Goal: Task Accomplishment & Management: Manage account settings

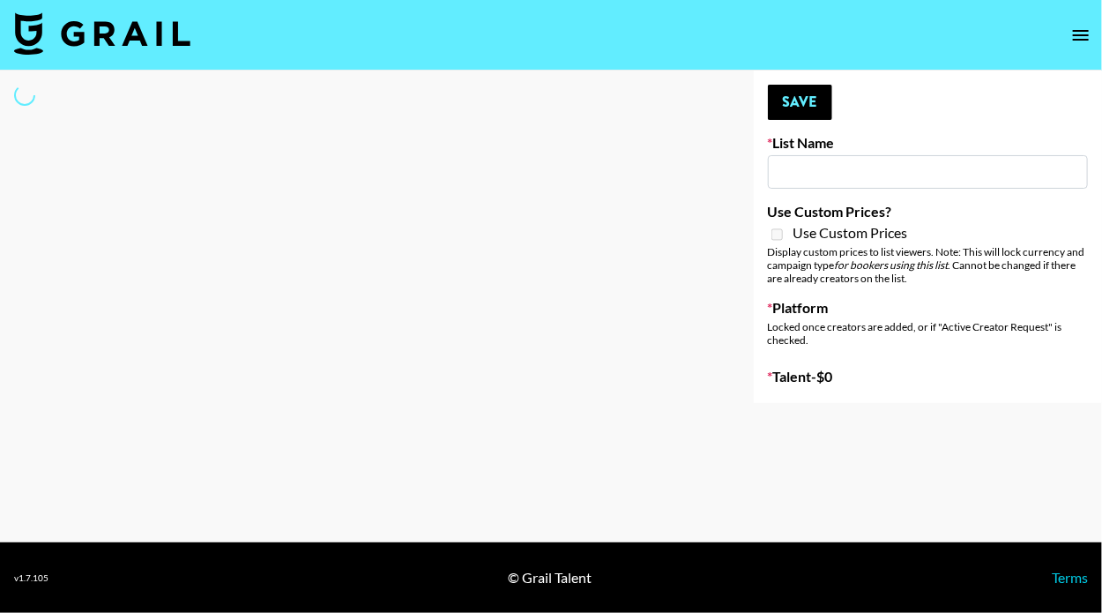
click at [837, 176] on input at bounding box center [928, 172] width 320 height 34
type input "amer"
select select "Song"
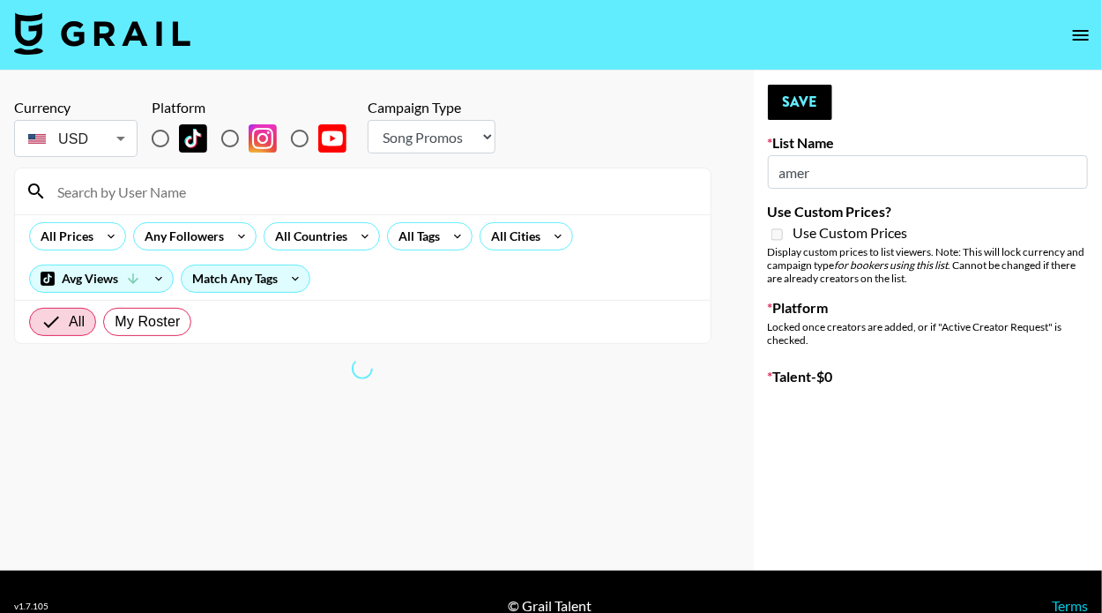
click at [679, 286] on div "All Prices Any Followers All Countries All Tags All Cities Avg Views Match Any …" at bounding box center [363, 257] width 696 height 86
click at [873, 170] on input "amer" at bounding box center [928, 172] width 320 height 34
click at [125, 329] on span "My Roster" at bounding box center [147, 321] width 65 height 21
click at [121, 323] on span "My Roster" at bounding box center [147, 321] width 65 height 21
click at [115, 322] on input "My Roster" at bounding box center [115, 322] width 0 height 0
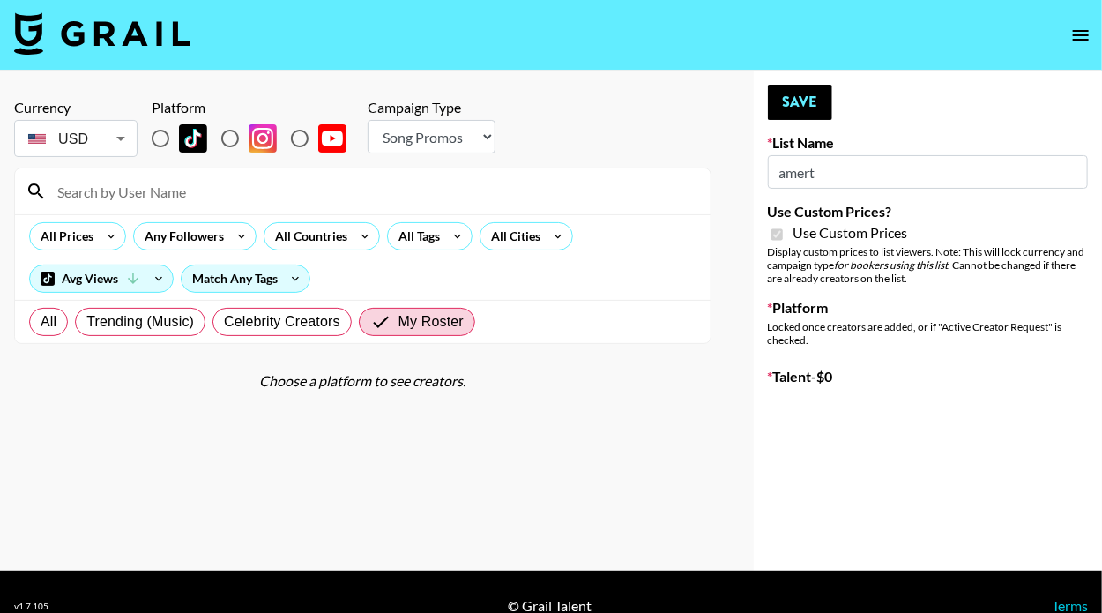
type input "**Noschinko UGC**"
checkbox input "true"
radio input "true"
select select "Brand"
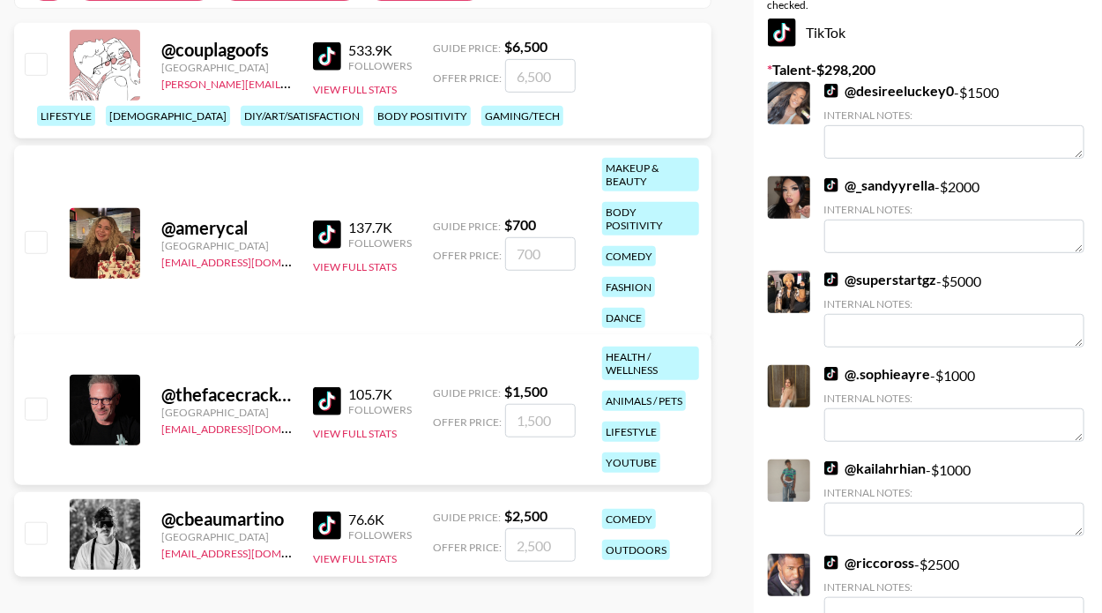
scroll to position [281, 0]
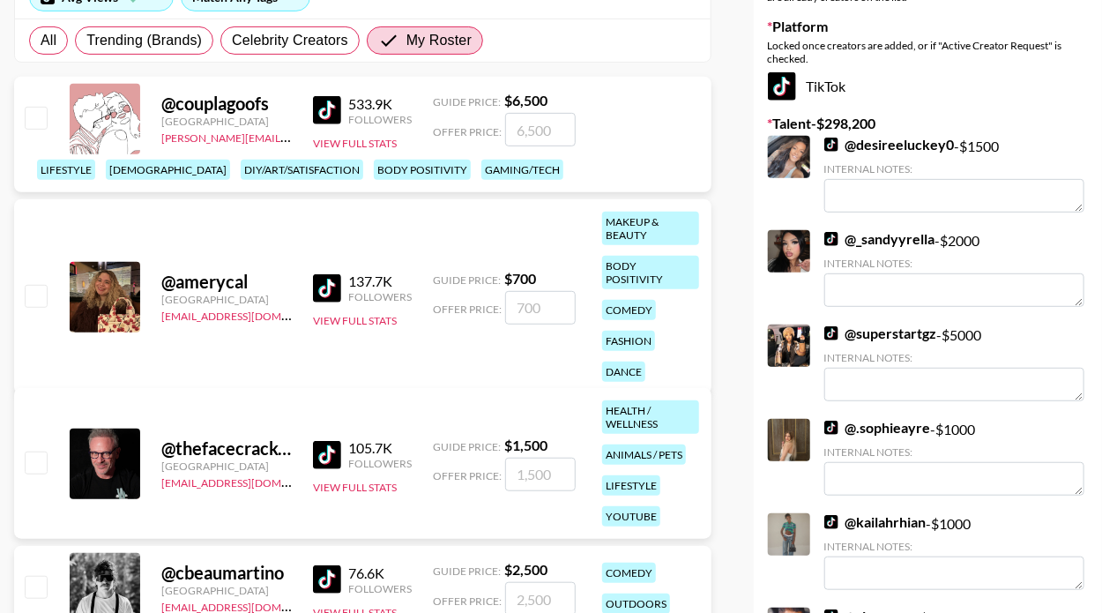
click at [45, 285] on input "checkbox" at bounding box center [35, 295] width 21 height 21
checkbox input "true"
type input "700"
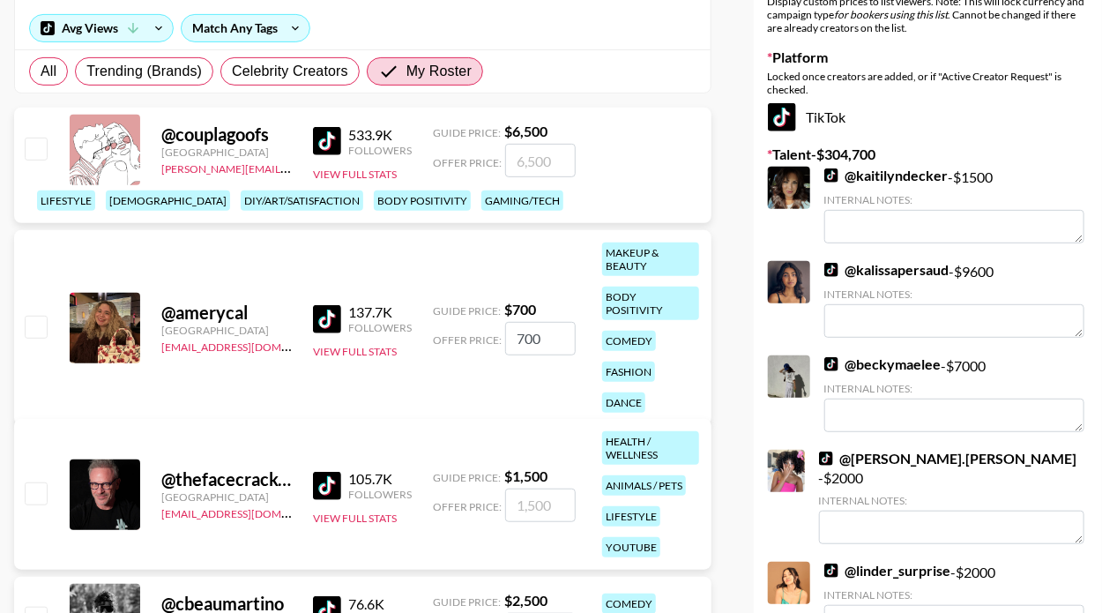
scroll to position [268, 0]
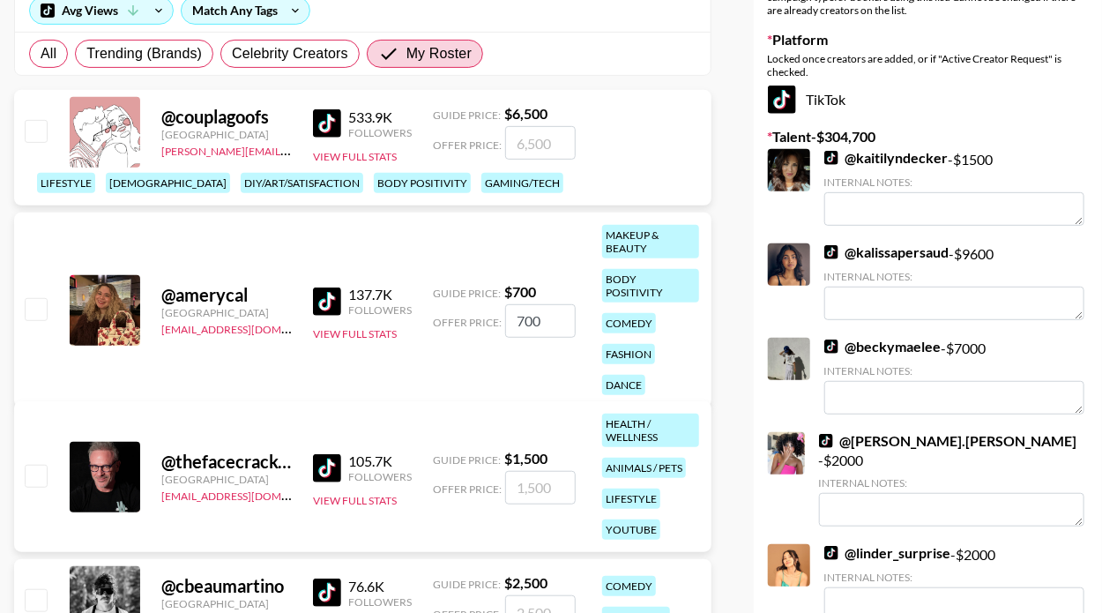
click at [32, 310] on input "checkbox" at bounding box center [35, 308] width 21 height 21
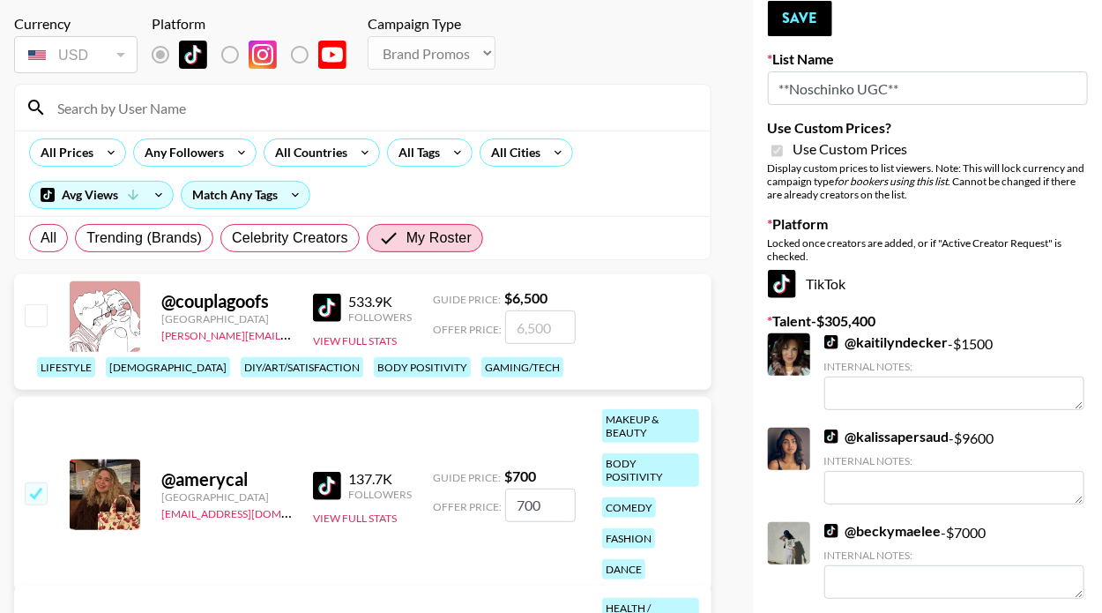
scroll to position [83, 0]
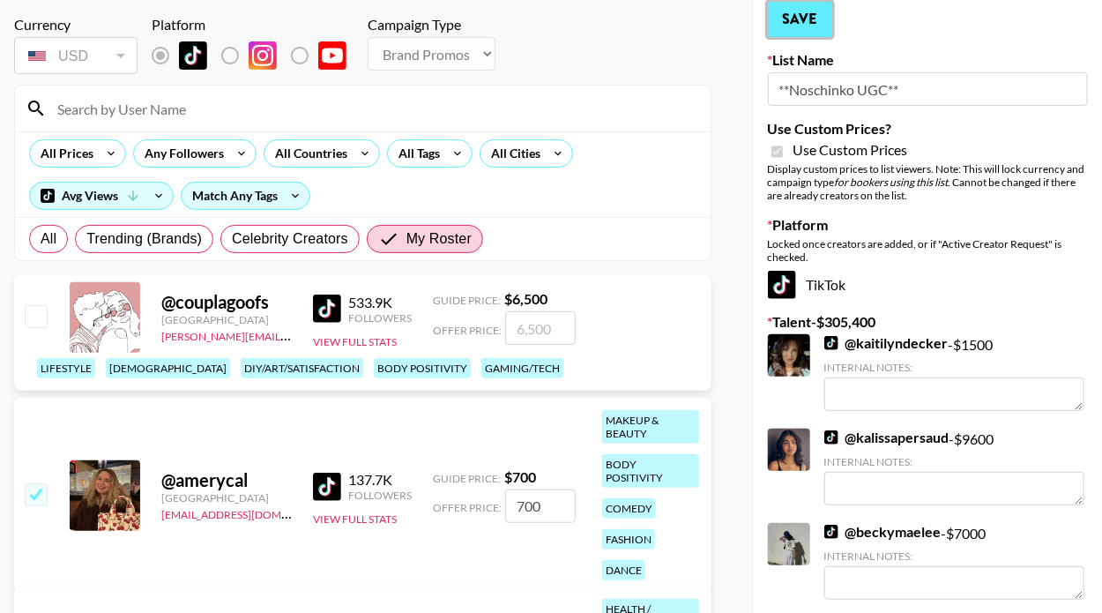
click at [786, 23] on button "Save" at bounding box center [800, 19] width 64 height 35
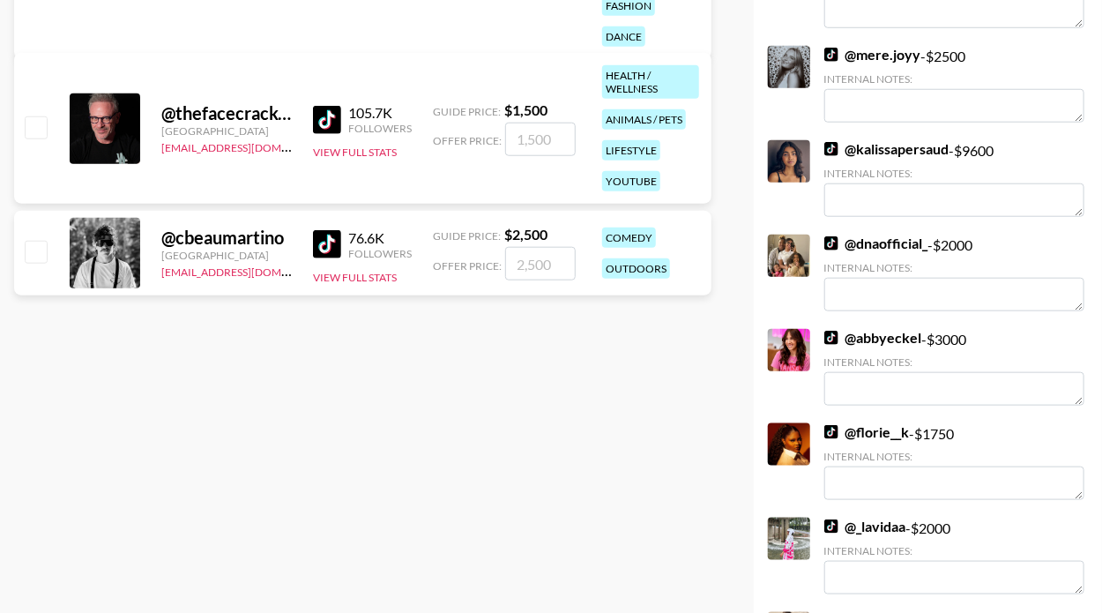
scroll to position [435, 0]
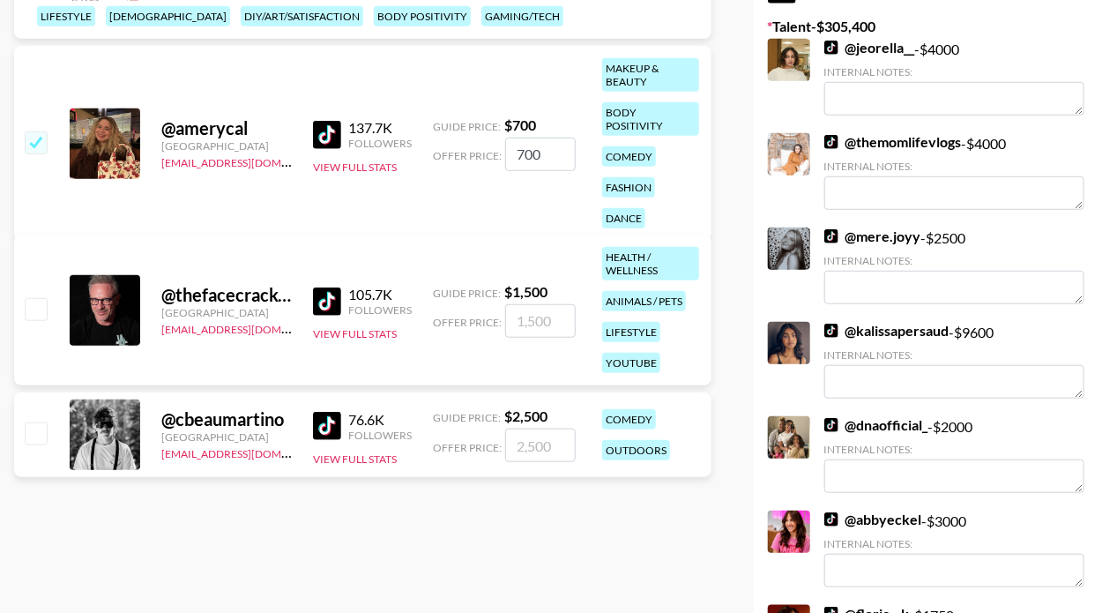
click at [38, 134] on input "checkbox" at bounding box center [35, 141] width 21 height 21
checkbox input "false"
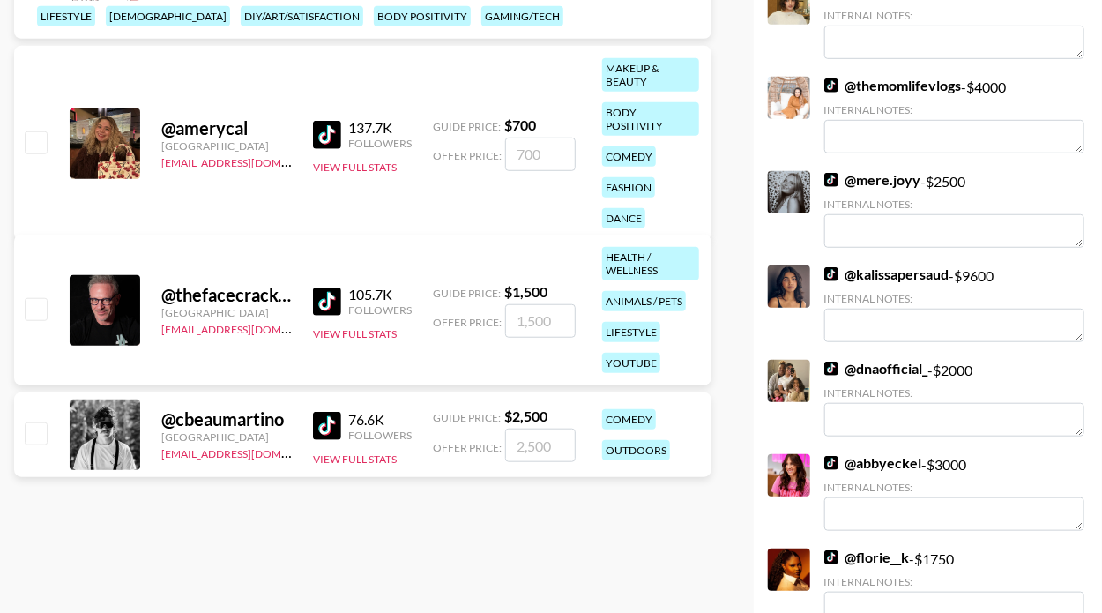
click at [38, 134] on input "checkbox" at bounding box center [35, 141] width 21 height 21
checkbox input "true"
type input "700"
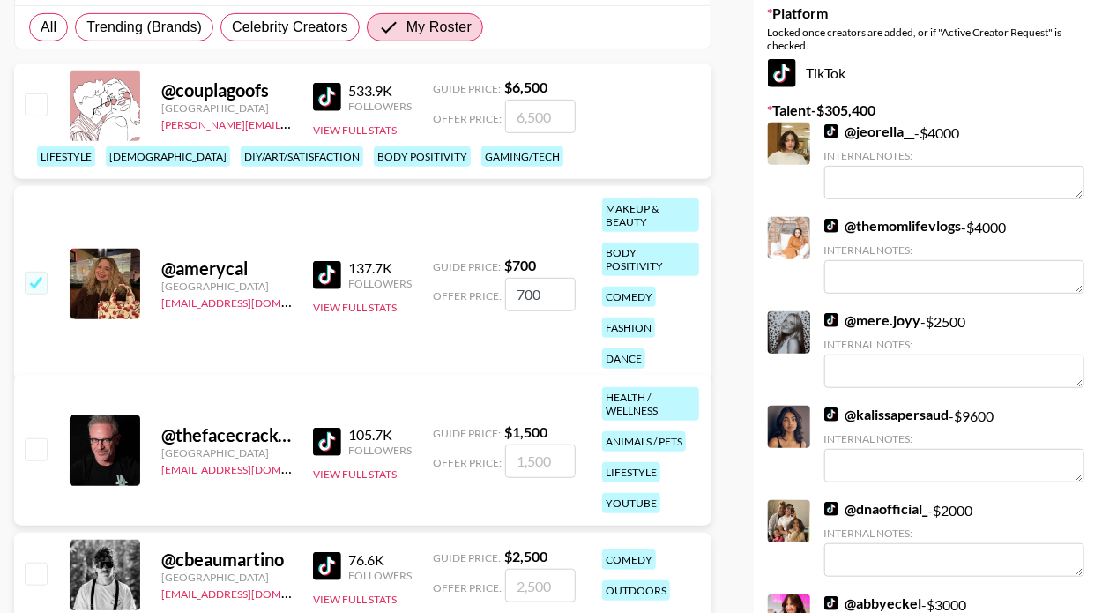
scroll to position [302, 0]
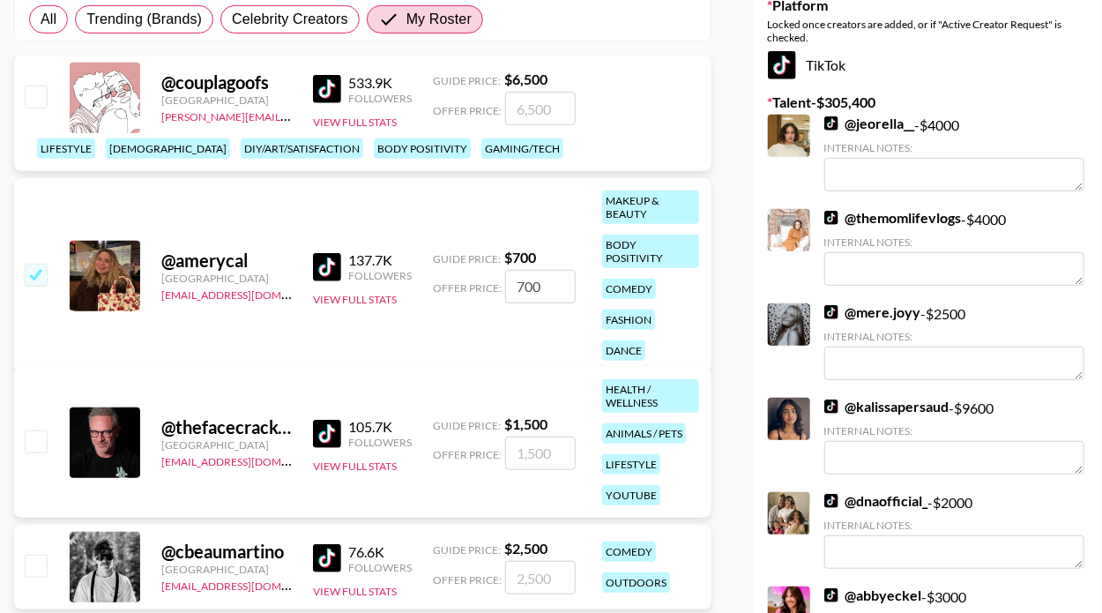
click at [35, 272] on input "checkbox" at bounding box center [35, 274] width 21 height 21
checkbox input "false"
click at [35, 272] on input "checkbox" at bounding box center [35, 274] width 21 height 21
checkbox input "true"
type input "700"
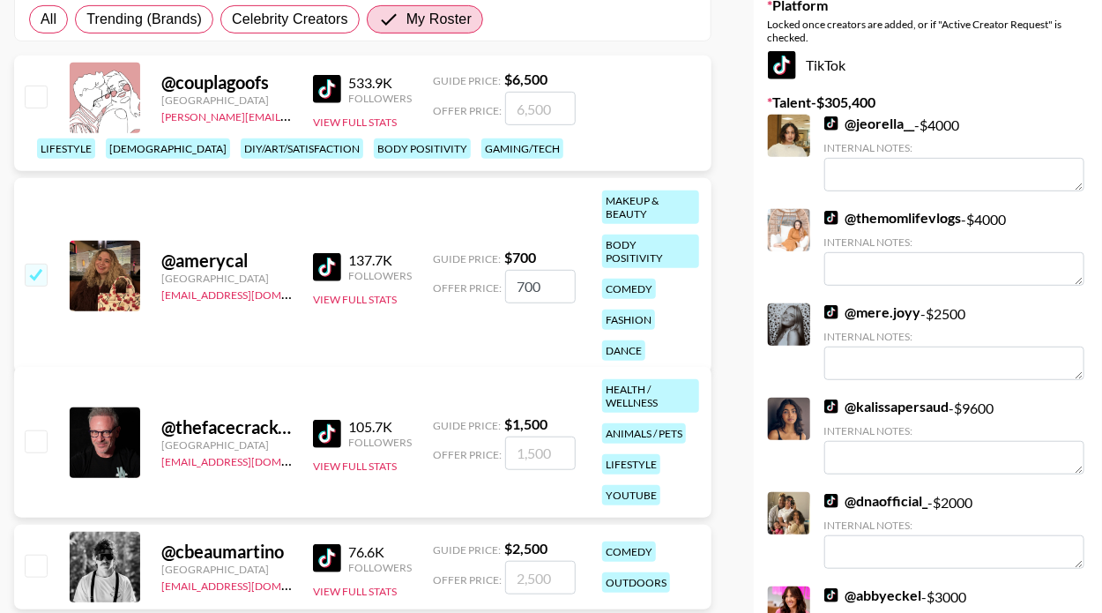
click at [523, 280] on input "700" at bounding box center [540, 287] width 71 height 34
type input "1"
checkbox input "true"
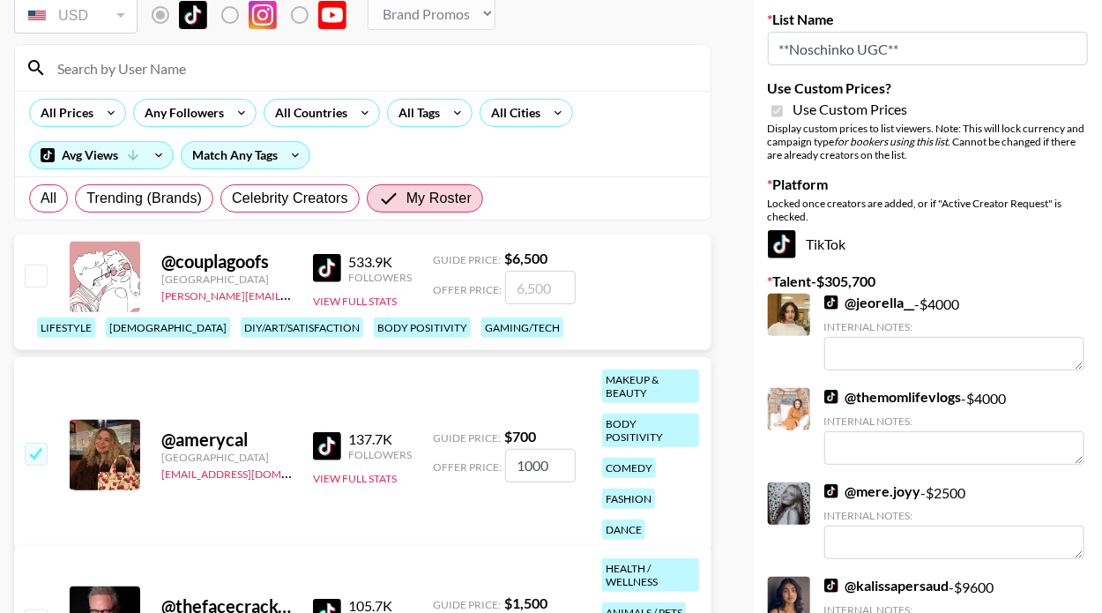
scroll to position [0, 0]
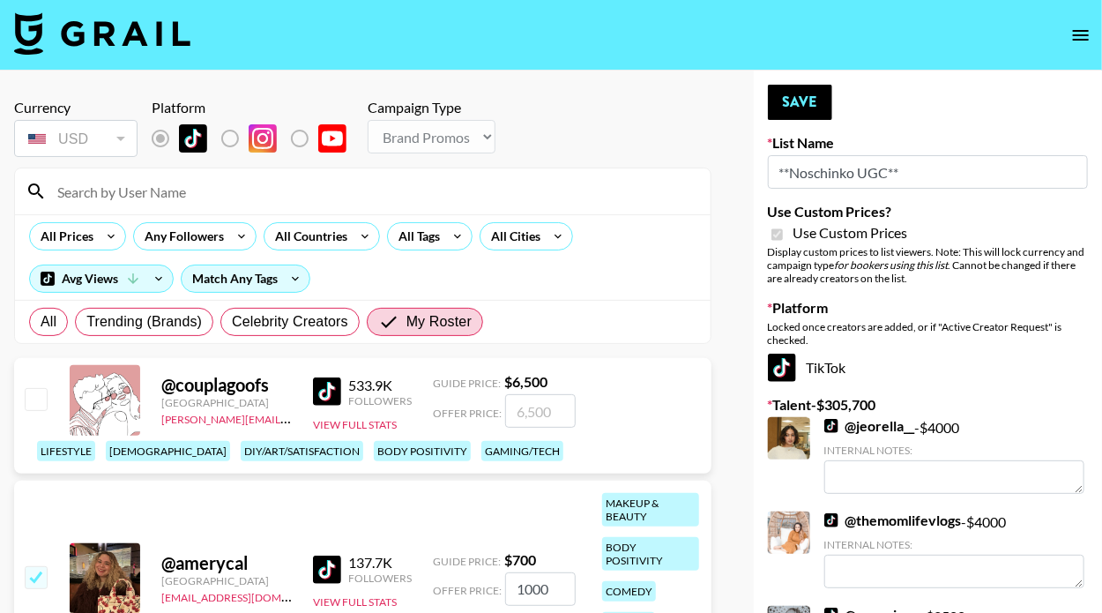
type input "1000"
click at [811, 103] on button "Save" at bounding box center [800, 102] width 64 height 35
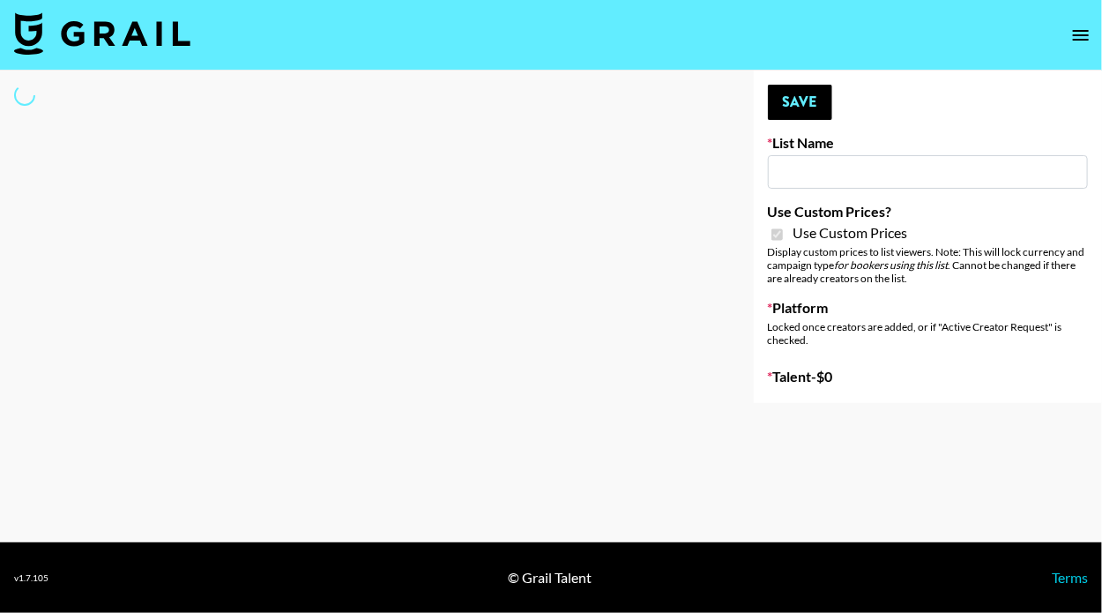
type input "Devon+Lang"
checkbox input "true"
select select "Song"
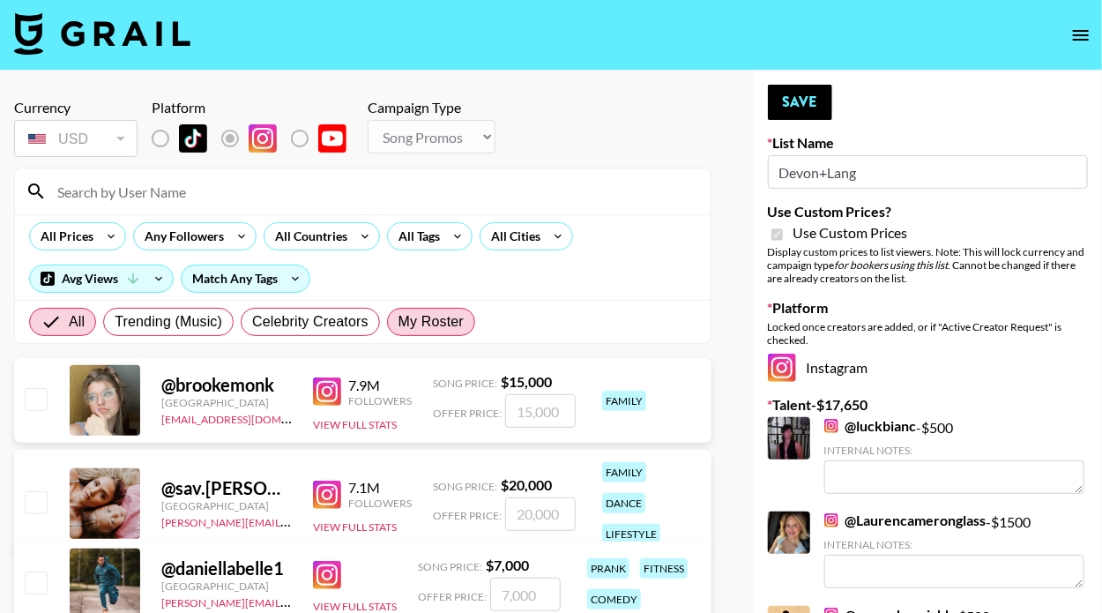
click at [425, 320] on span "My Roster" at bounding box center [431, 321] width 65 height 21
click at [399, 322] on input "My Roster" at bounding box center [399, 322] width 0 height 0
radio input "true"
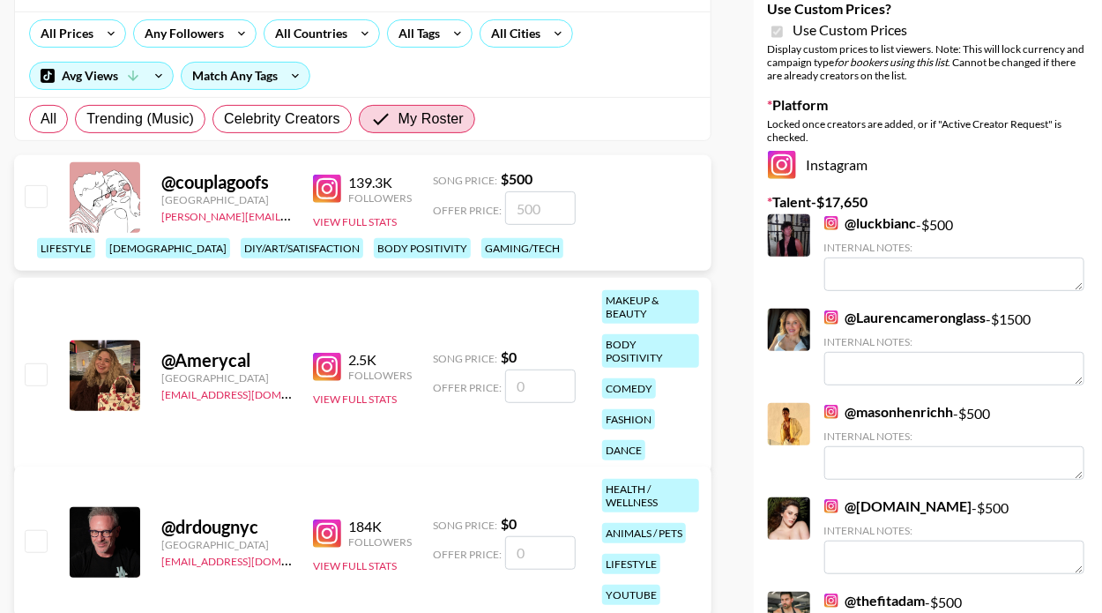
scroll to position [213, 0]
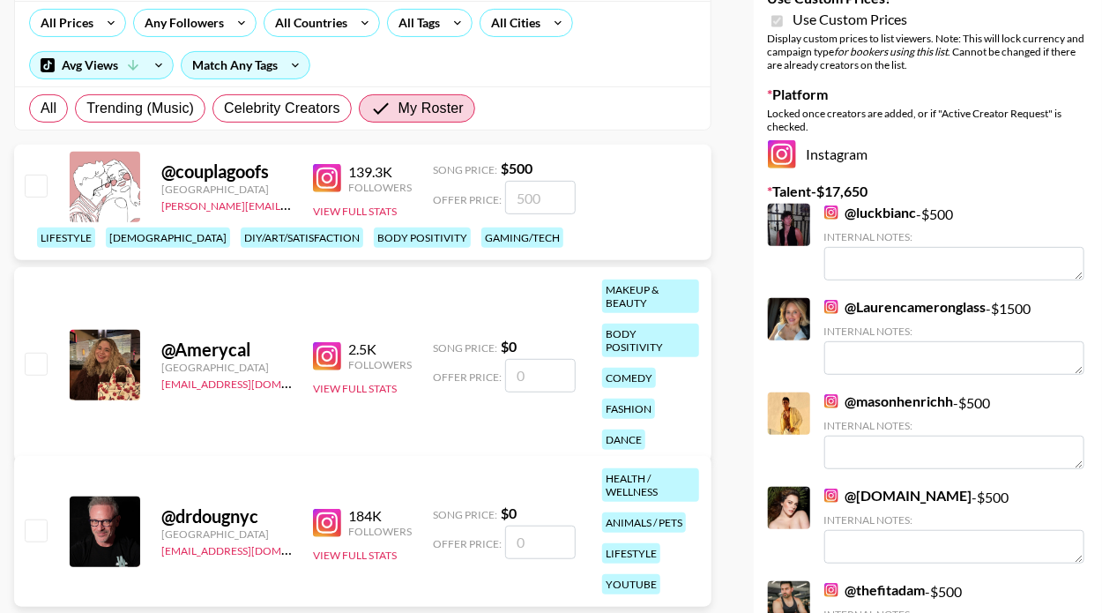
click at [31, 353] on input "checkbox" at bounding box center [35, 363] width 21 height 21
click at [29, 353] on input "checkbox" at bounding box center [35, 363] width 21 height 21
checkbox input "false"
click at [518, 369] on input "number" at bounding box center [540, 376] width 71 height 34
type input "5"
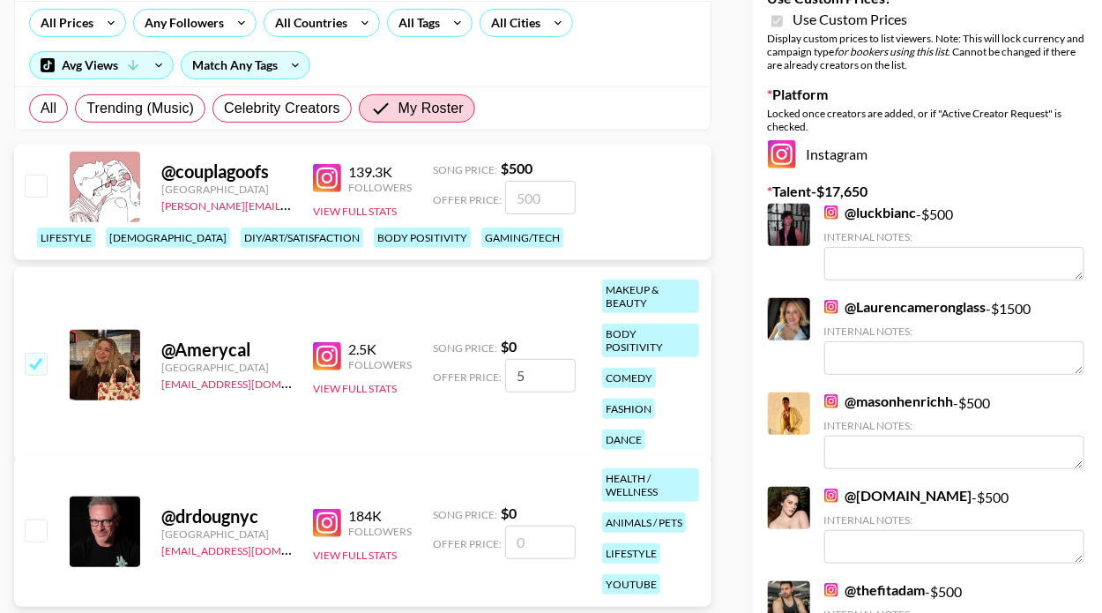
checkbox input "true"
type input "5"
checkbox input "false"
type input "5"
checkbox input "true"
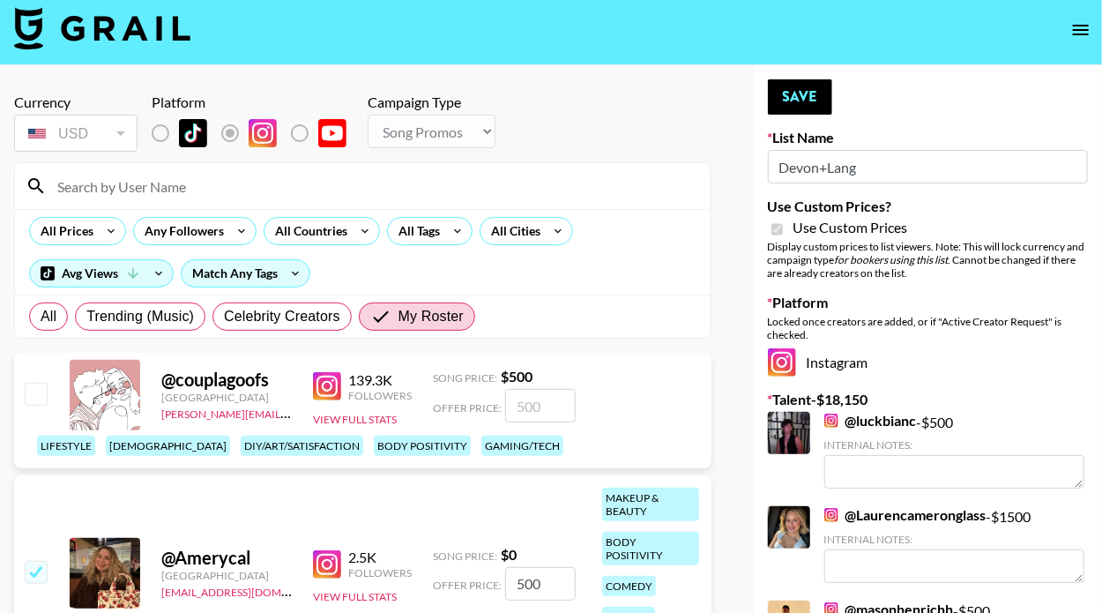
scroll to position [0, 0]
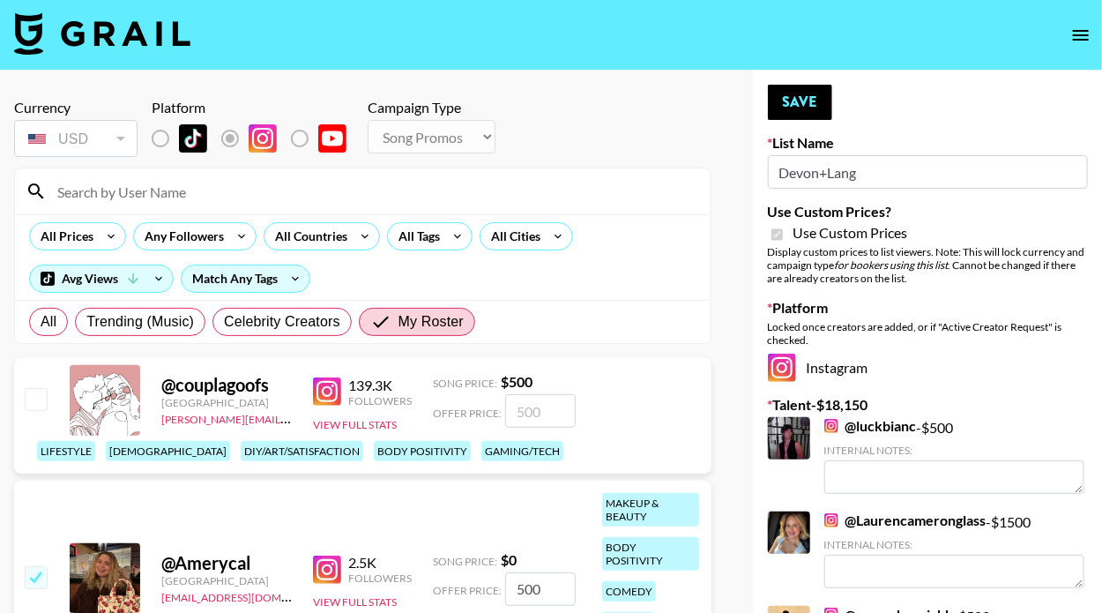
type input "500"
click at [805, 102] on button "Save" at bounding box center [800, 102] width 64 height 35
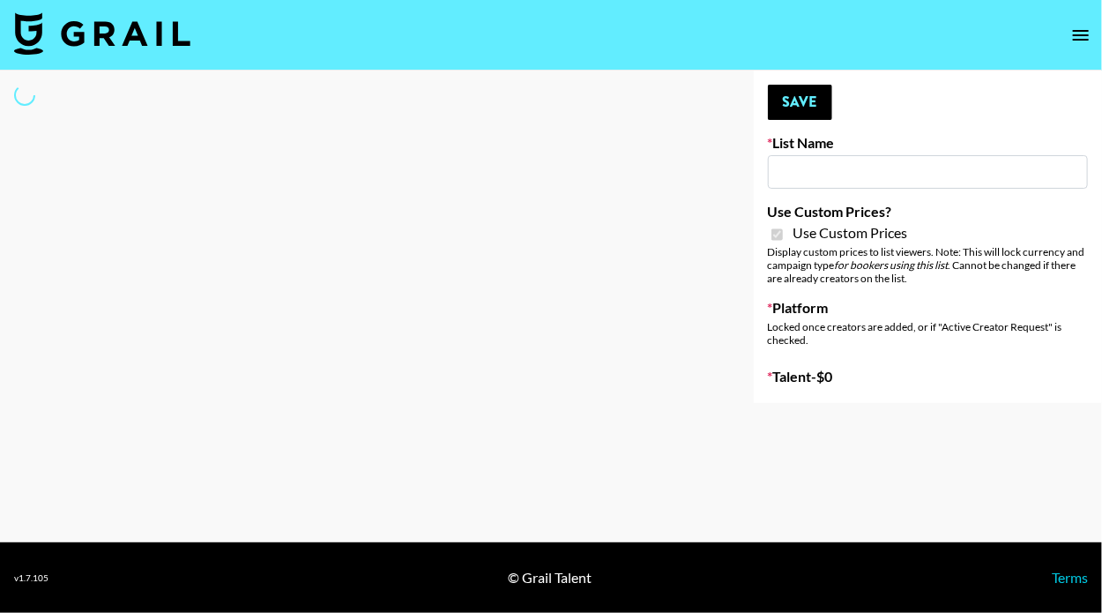
type input "LISEN Watch"
checkbox input "true"
select select "Brand"
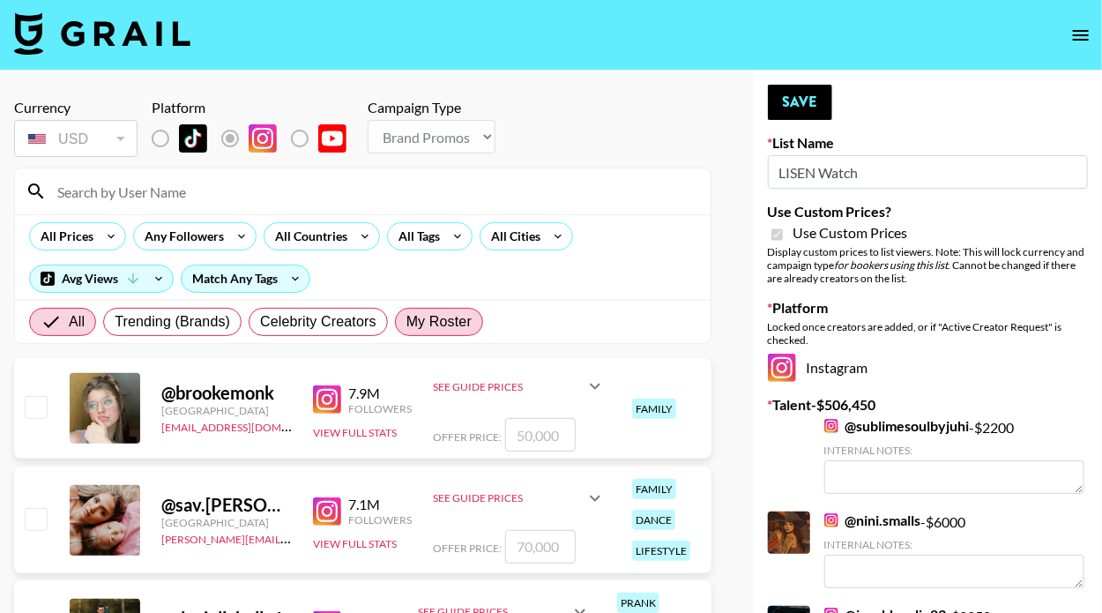
click at [439, 320] on span "My Roster" at bounding box center [439, 321] width 65 height 21
click at [407, 322] on input "My Roster" at bounding box center [407, 322] width 0 height 0
radio input "true"
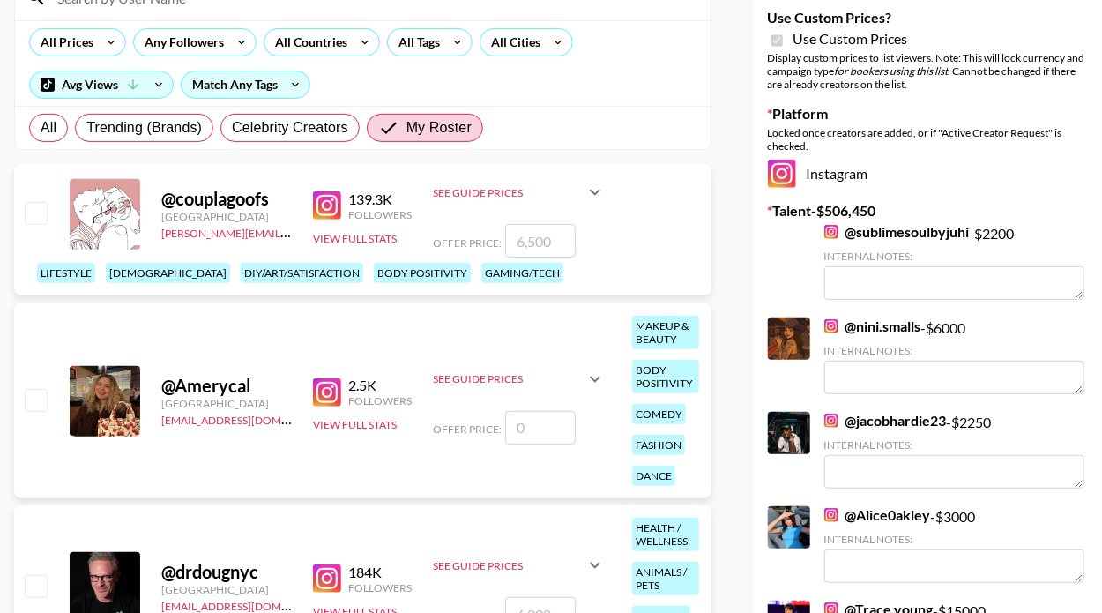
scroll to position [292, 0]
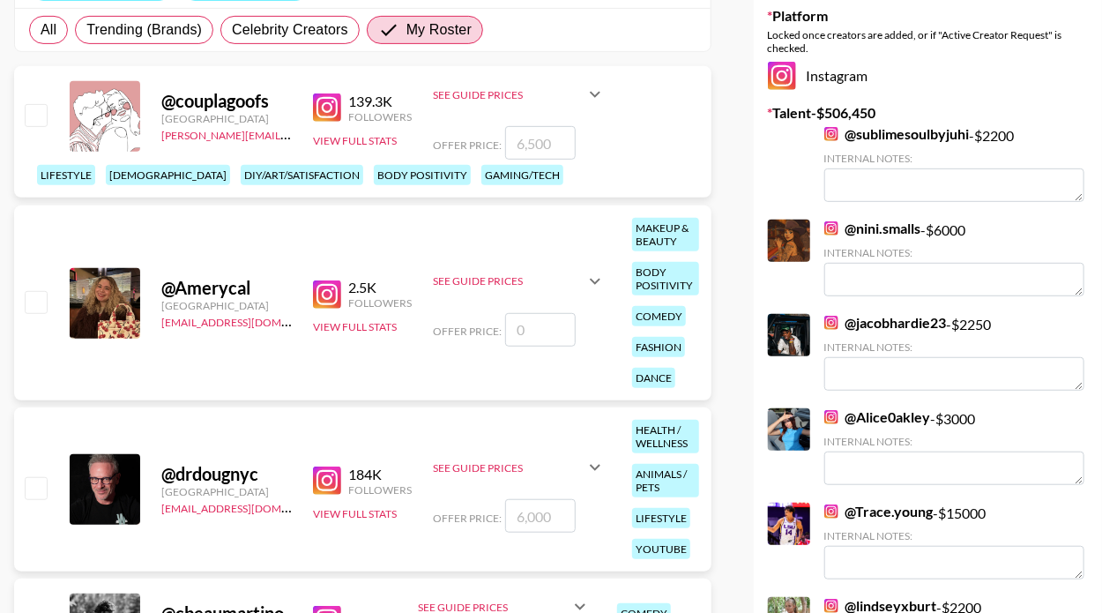
click at [602, 273] on icon at bounding box center [595, 281] width 21 height 21
click at [600, 255] on icon at bounding box center [595, 249] width 21 height 21
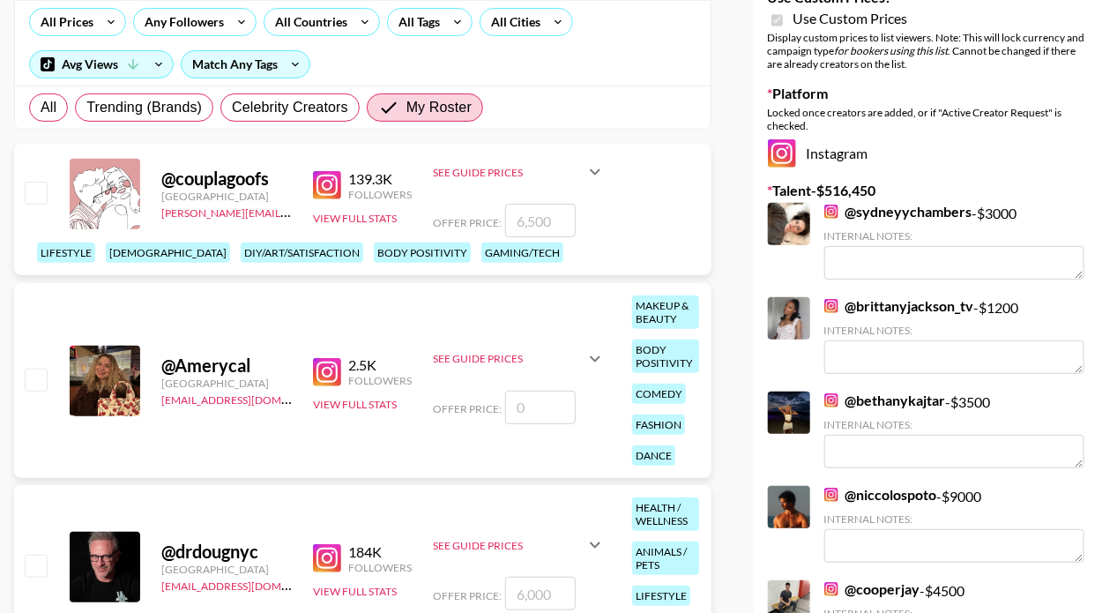
scroll to position [310, 0]
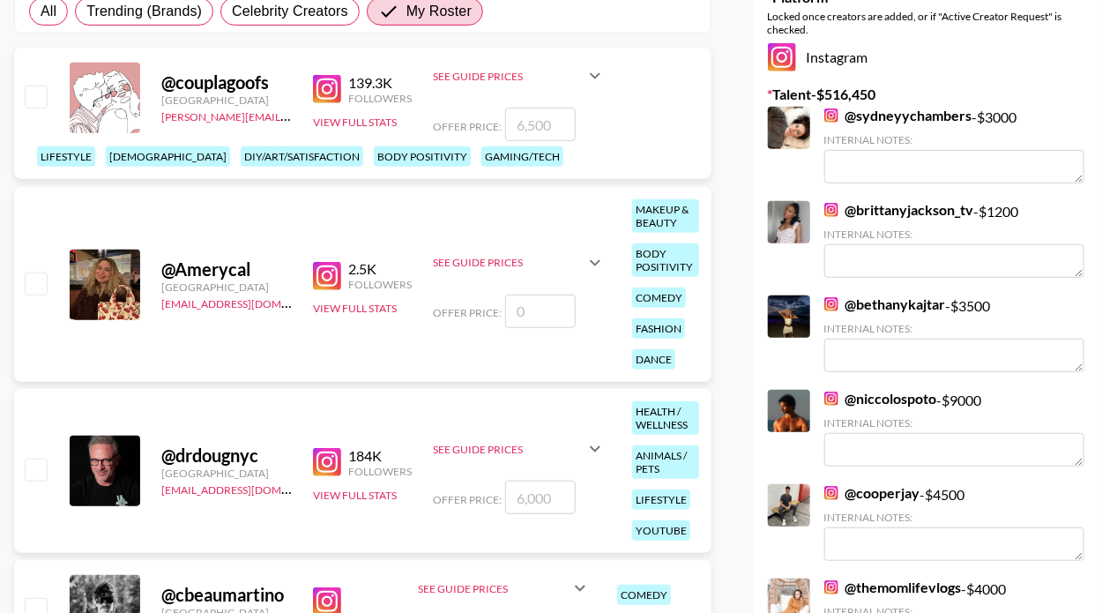
click at [522, 300] on input "number" at bounding box center [540, 312] width 71 height 34
click at [34, 274] on input "checkbox" at bounding box center [35, 282] width 21 height 21
checkbox input "false"
click at [532, 308] on input "number" at bounding box center [540, 312] width 71 height 34
type input "10"
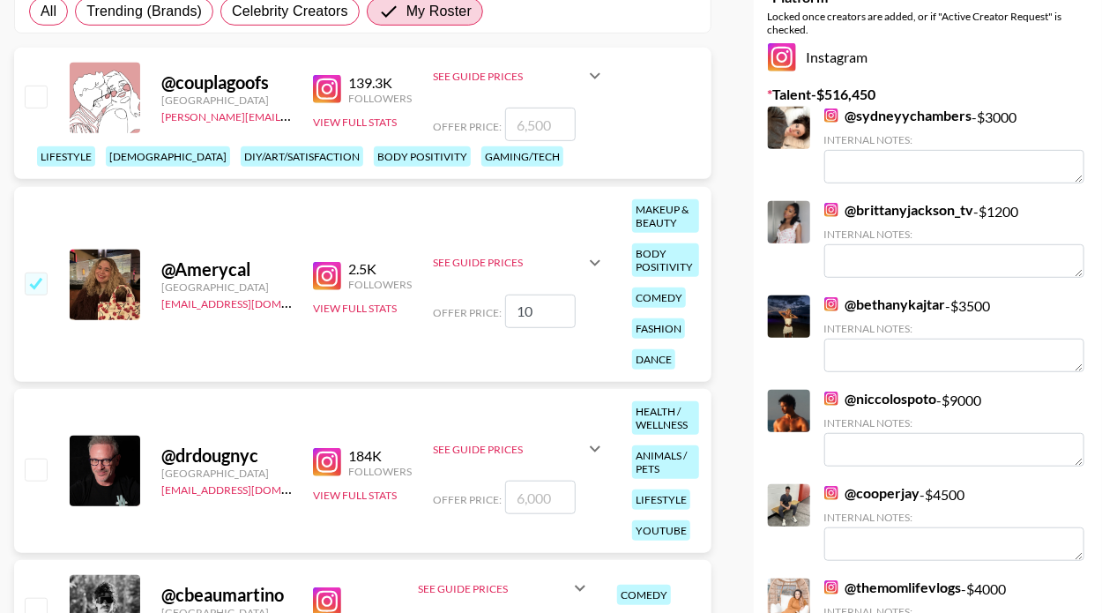
checkbox input "true"
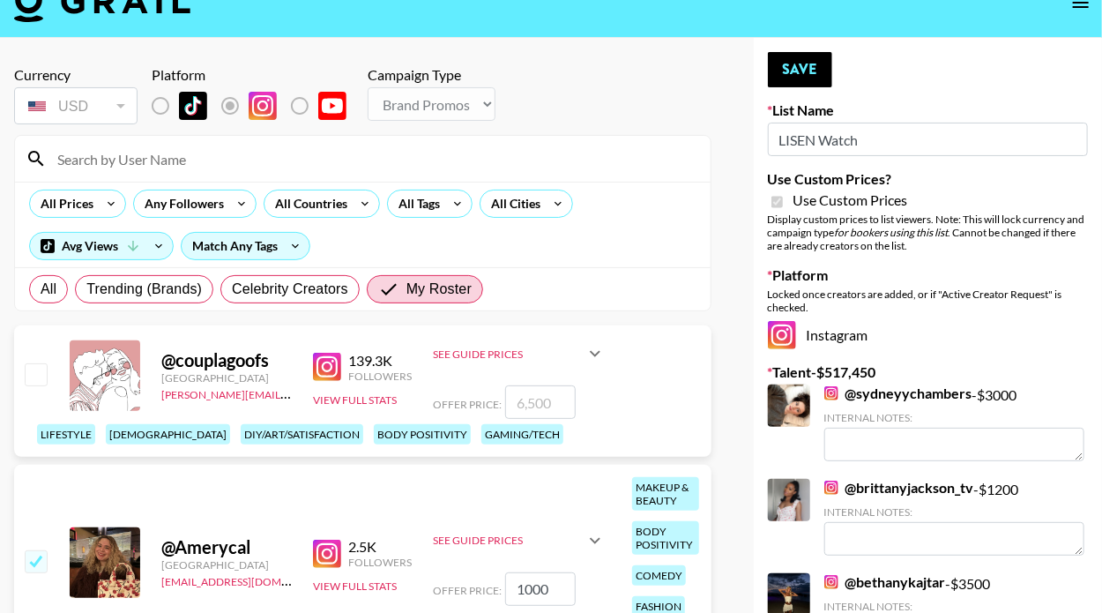
scroll to position [32, 0]
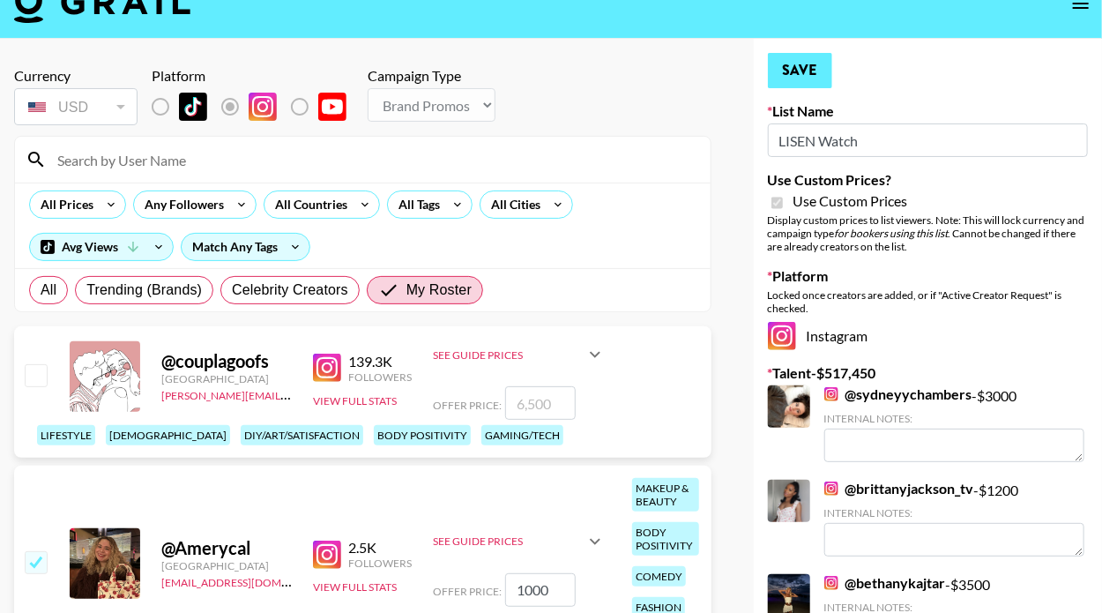
type input "1000"
click at [817, 74] on button "Save" at bounding box center [800, 70] width 64 height 35
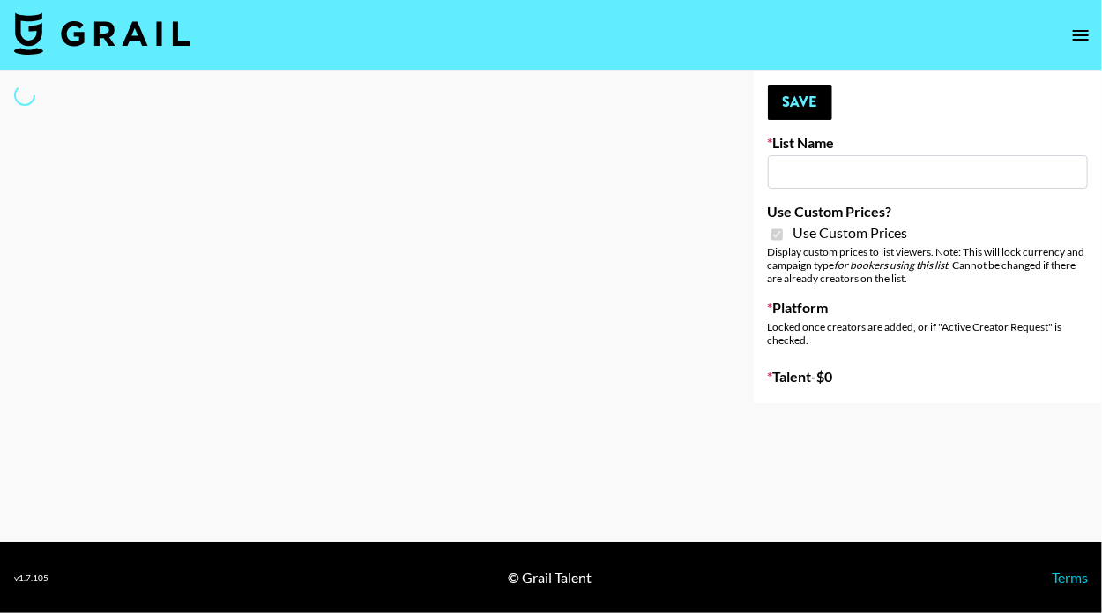
type input "[PERSON_NAME] Make-Up AI Assistant"
checkbox input "true"
select select "Brand"
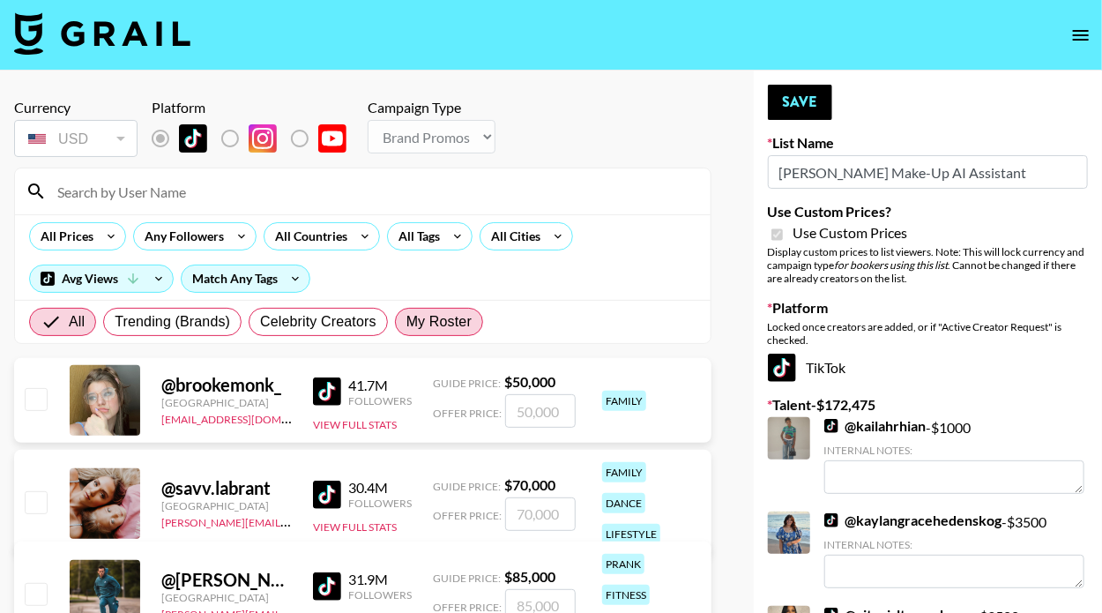
click at [409, 320] on span "My Roster" at bounding box center [439, 321] width 65 height 21
click at [407, 322] on input "My Roster" at bounding box center [407, 322] width 0 height 0
radio input "true"
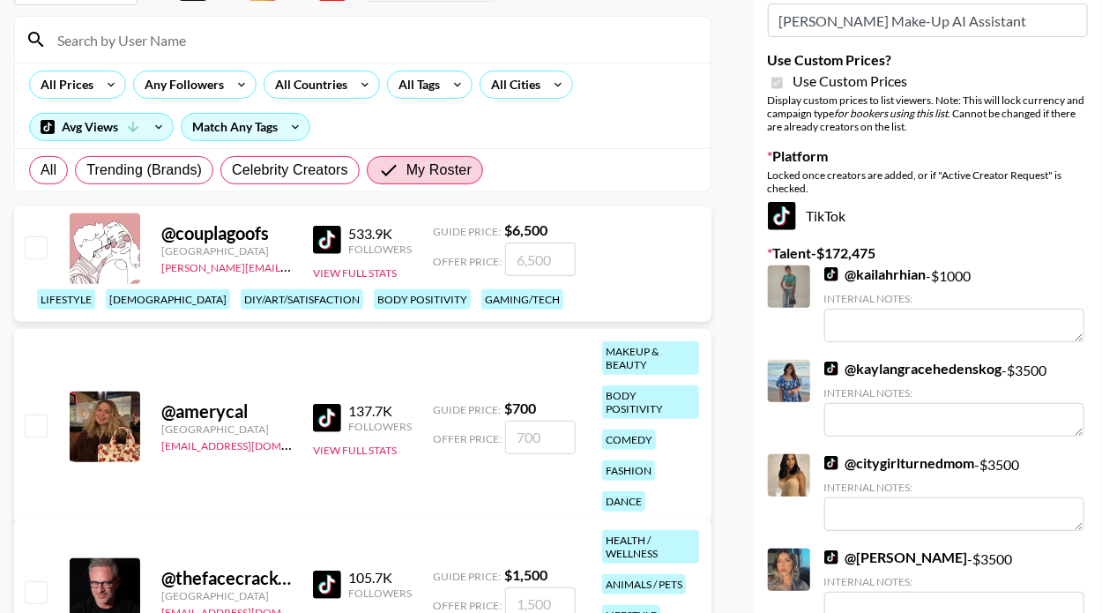
scroll to position [203, 0]
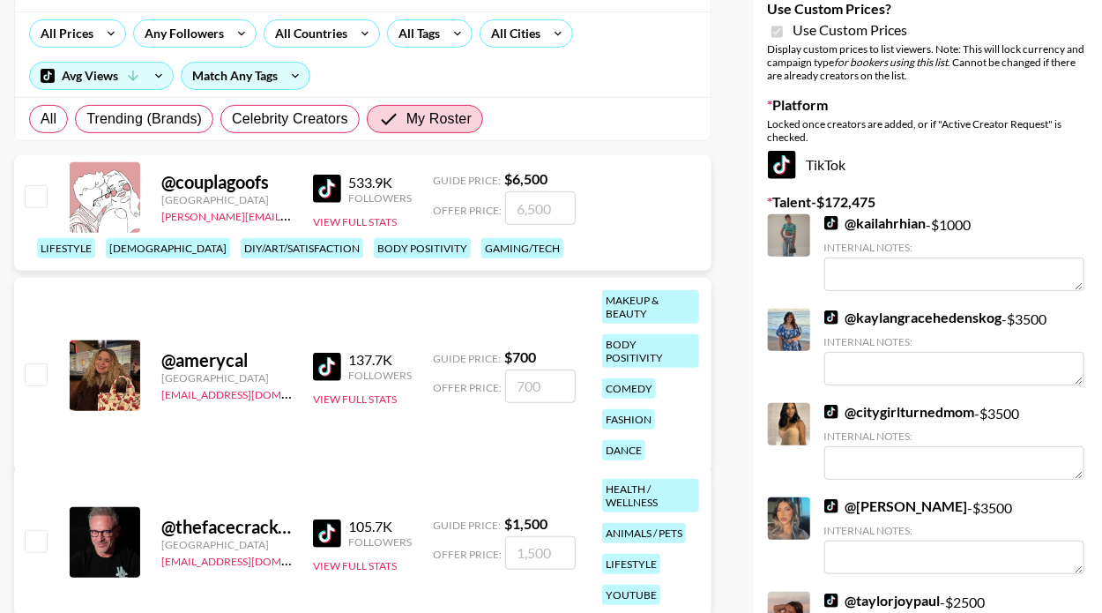
click at [541, 379] on input "number" at bounding box center [540, 386] width 71 height 34
type input "1"
checkbox input "true"
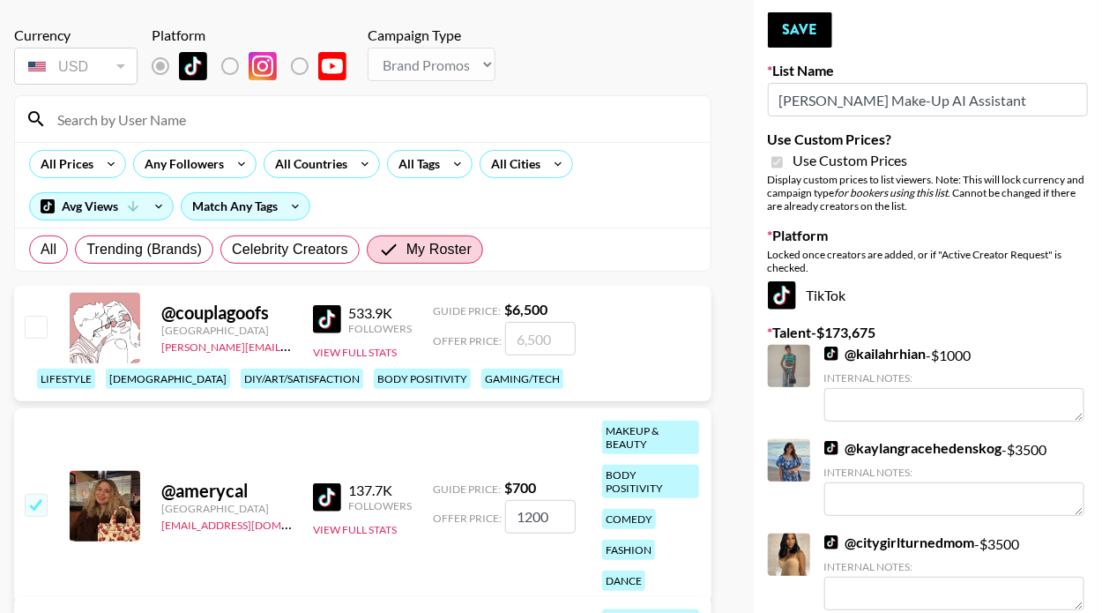
scroll to position [0, 0]
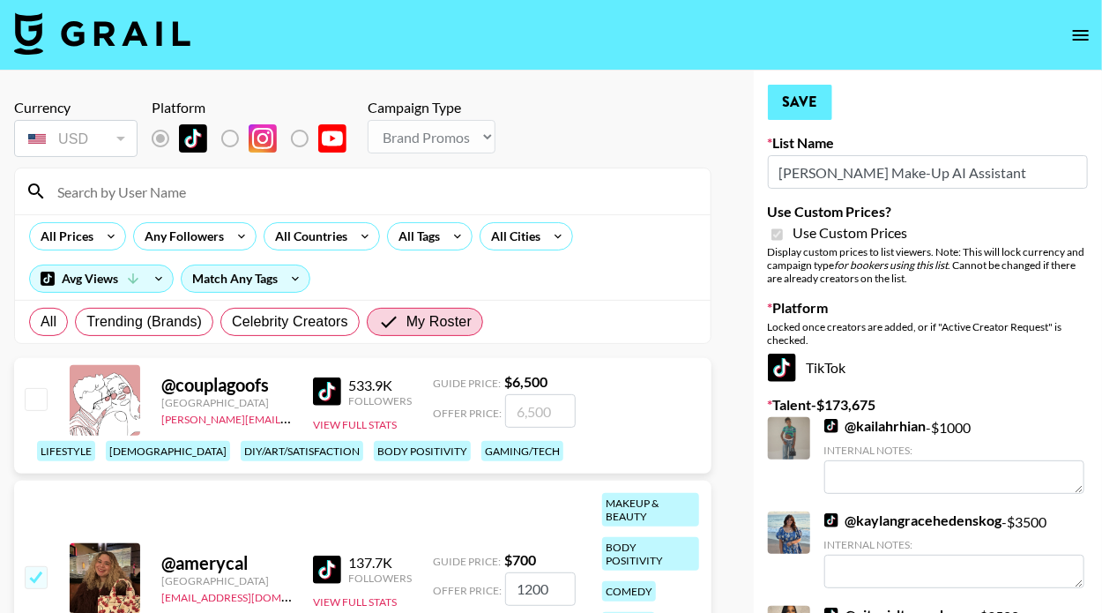
type input "1200"
click at [808, 96] on button "Save" at bounding box center [800, 102] width 64 height 35
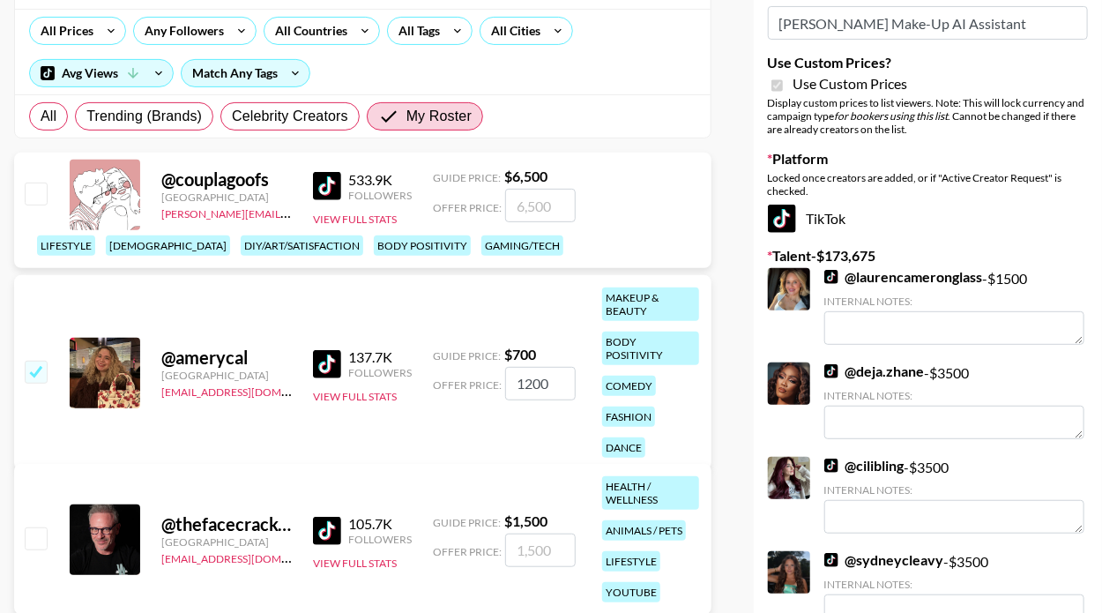
scroll to position [206, 0]
